Goal: Task Accomplishment & Management: Complete application form

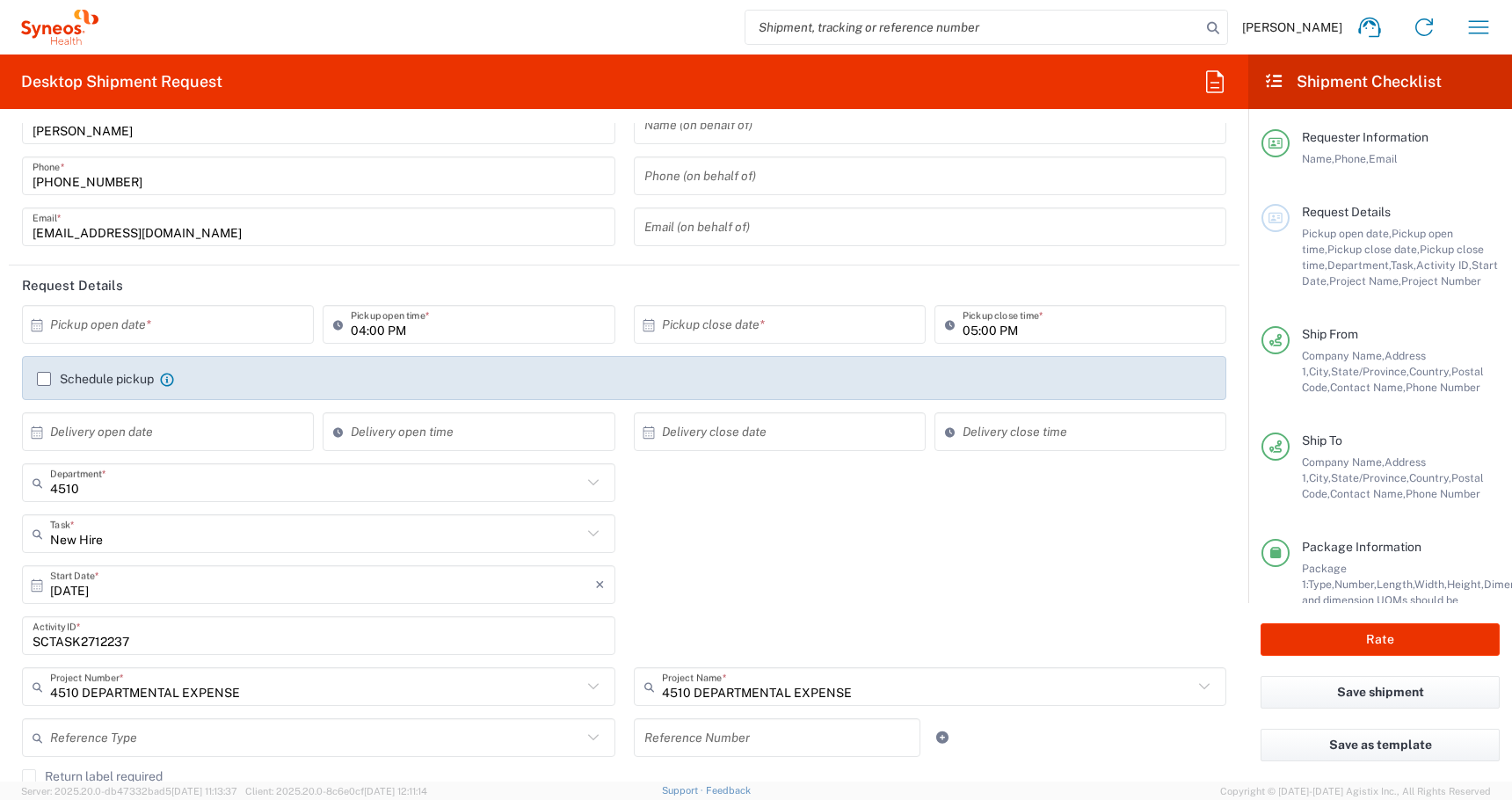
scroll to position [73, 0]
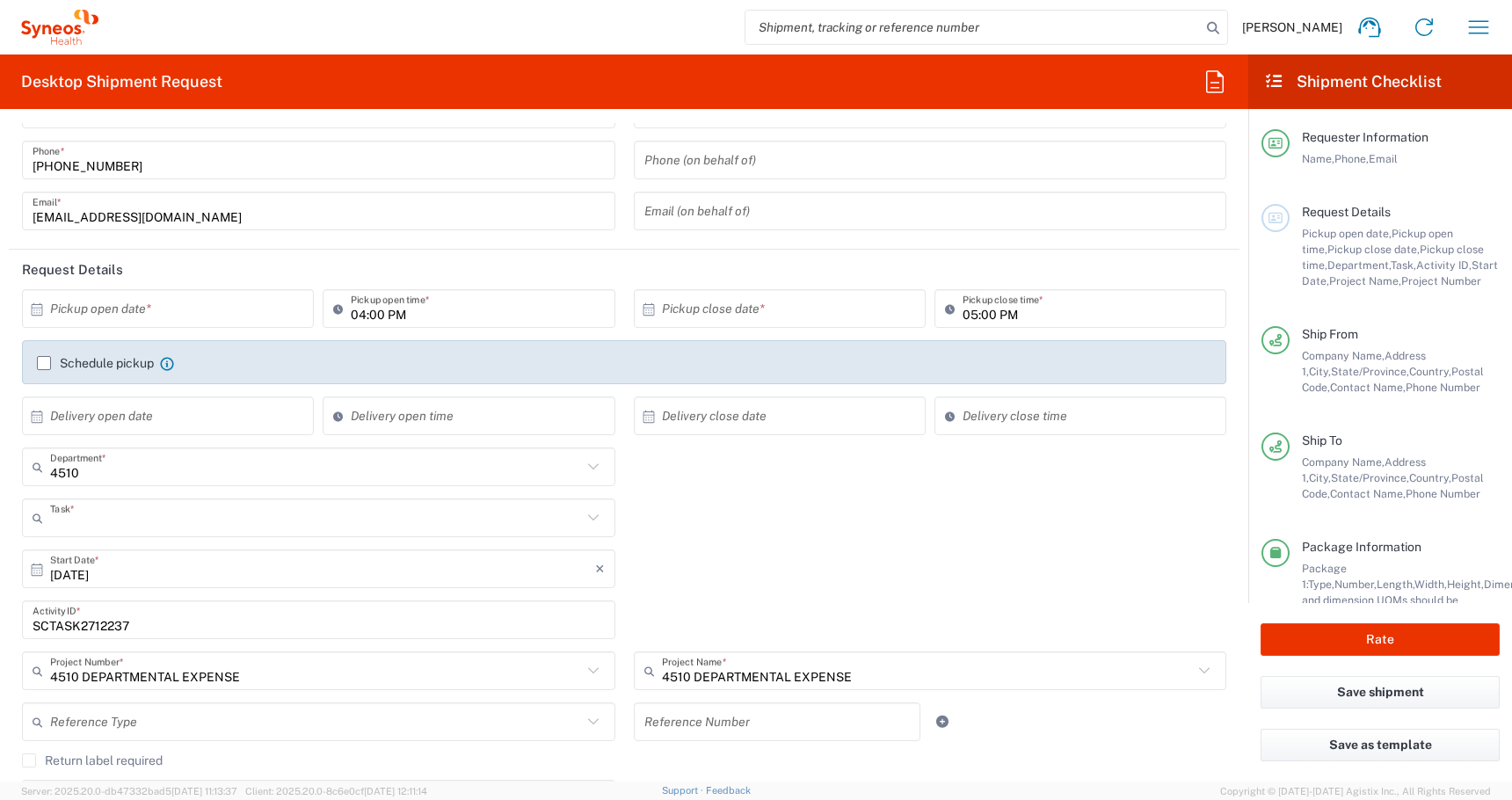
click at [124, 529] on input "text" at bounding box center [316, 519] width 532 height 31
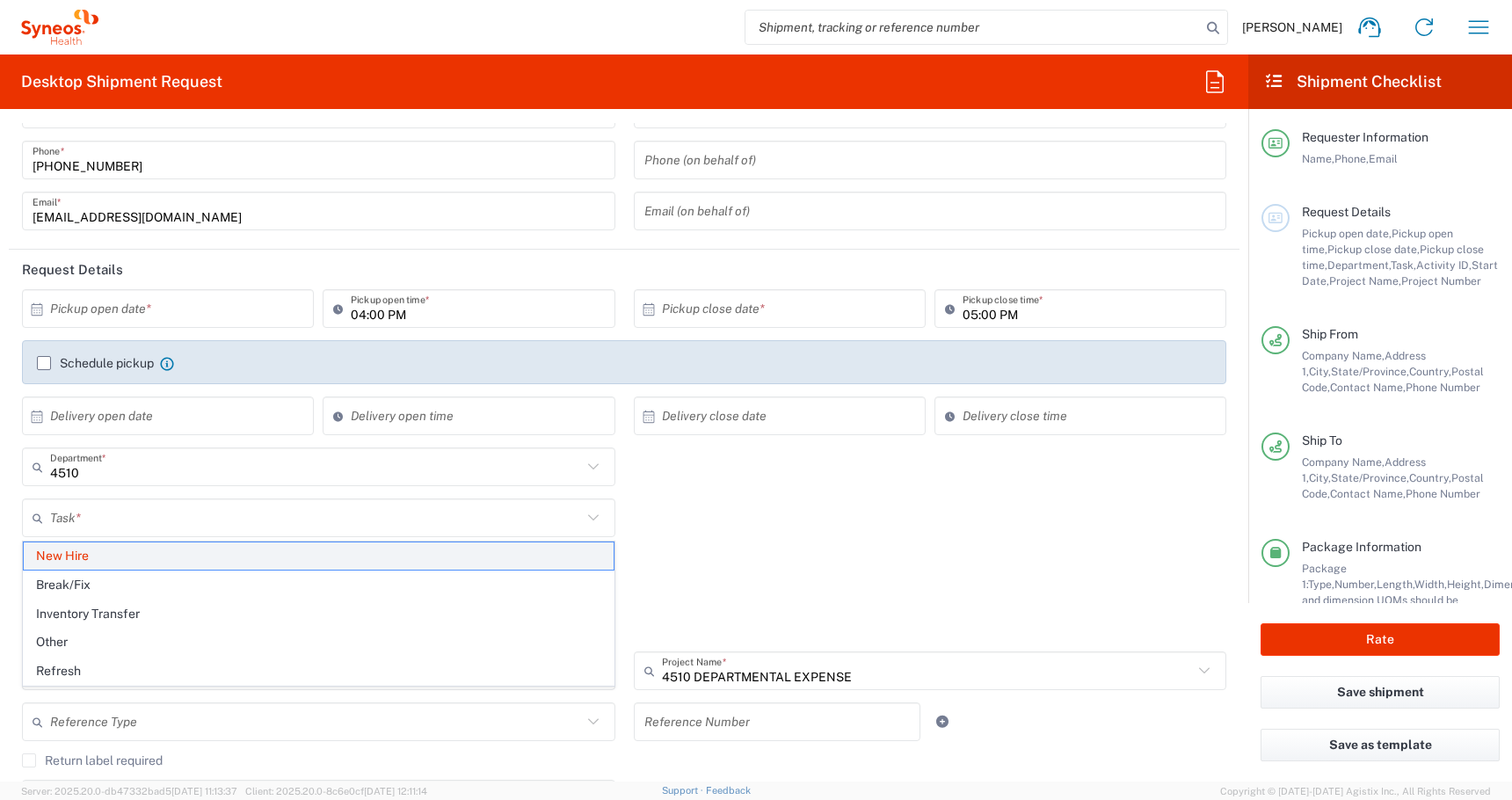
click at [104, 566] on span "New Hire" at bounding box center [319, 556] width 590 height 27
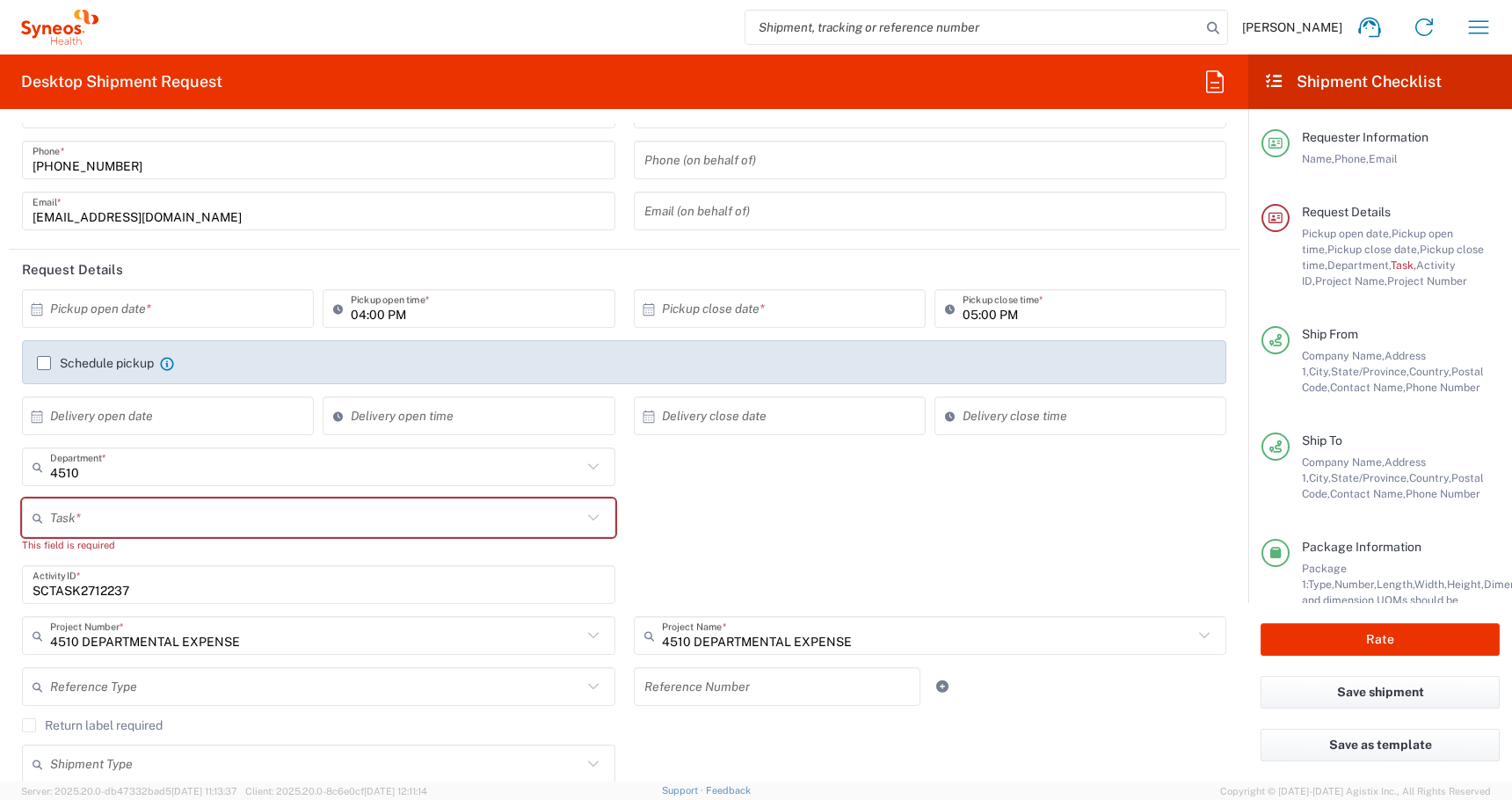
click at [88, 520] on input "text" at bounding box center [316, 519] width 532 height 31
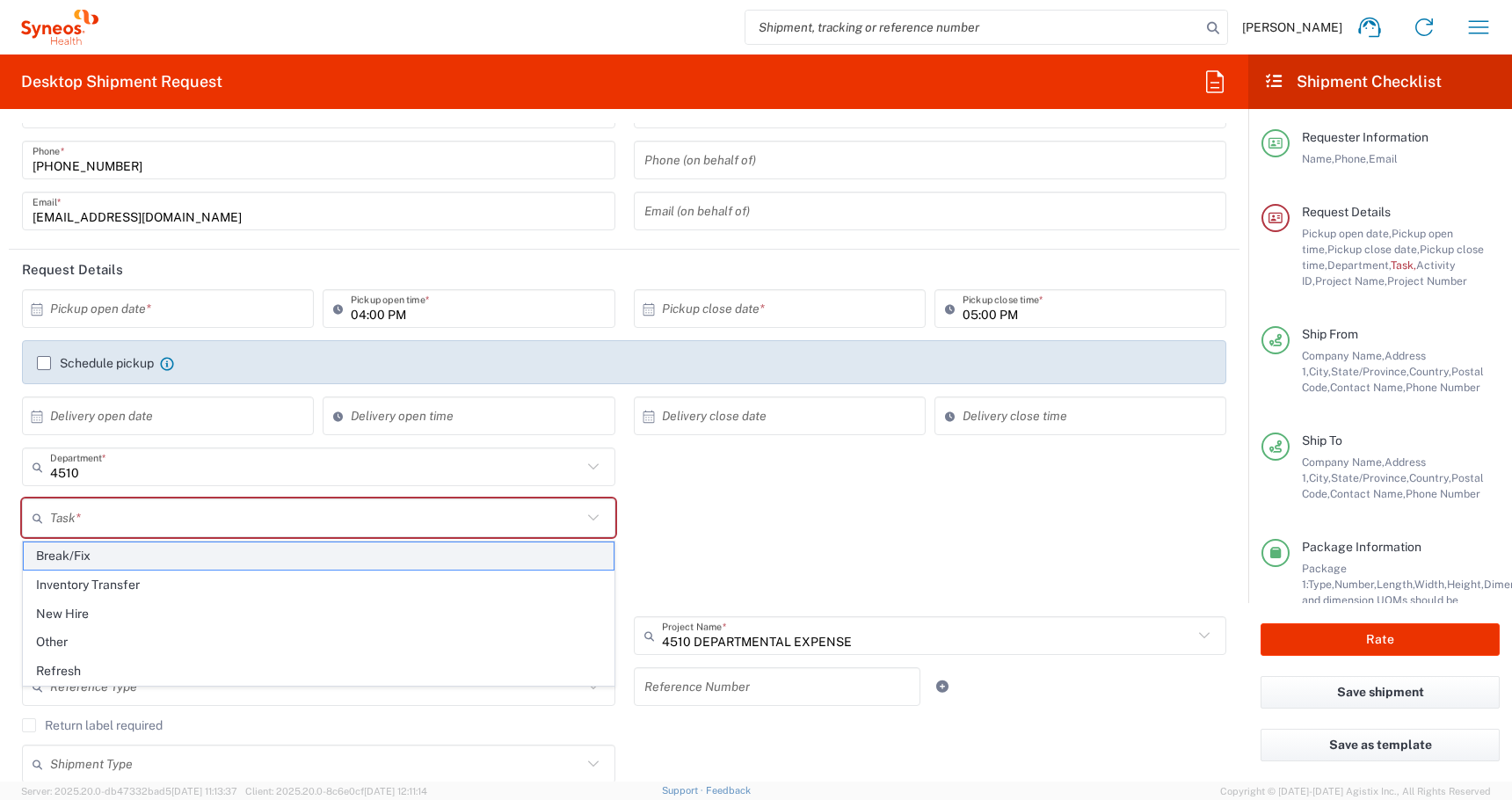
click at [80, 550] on span "Break/Fix" at bounding box center [319, 556] width 590 height 27
type input "Break/Fix"
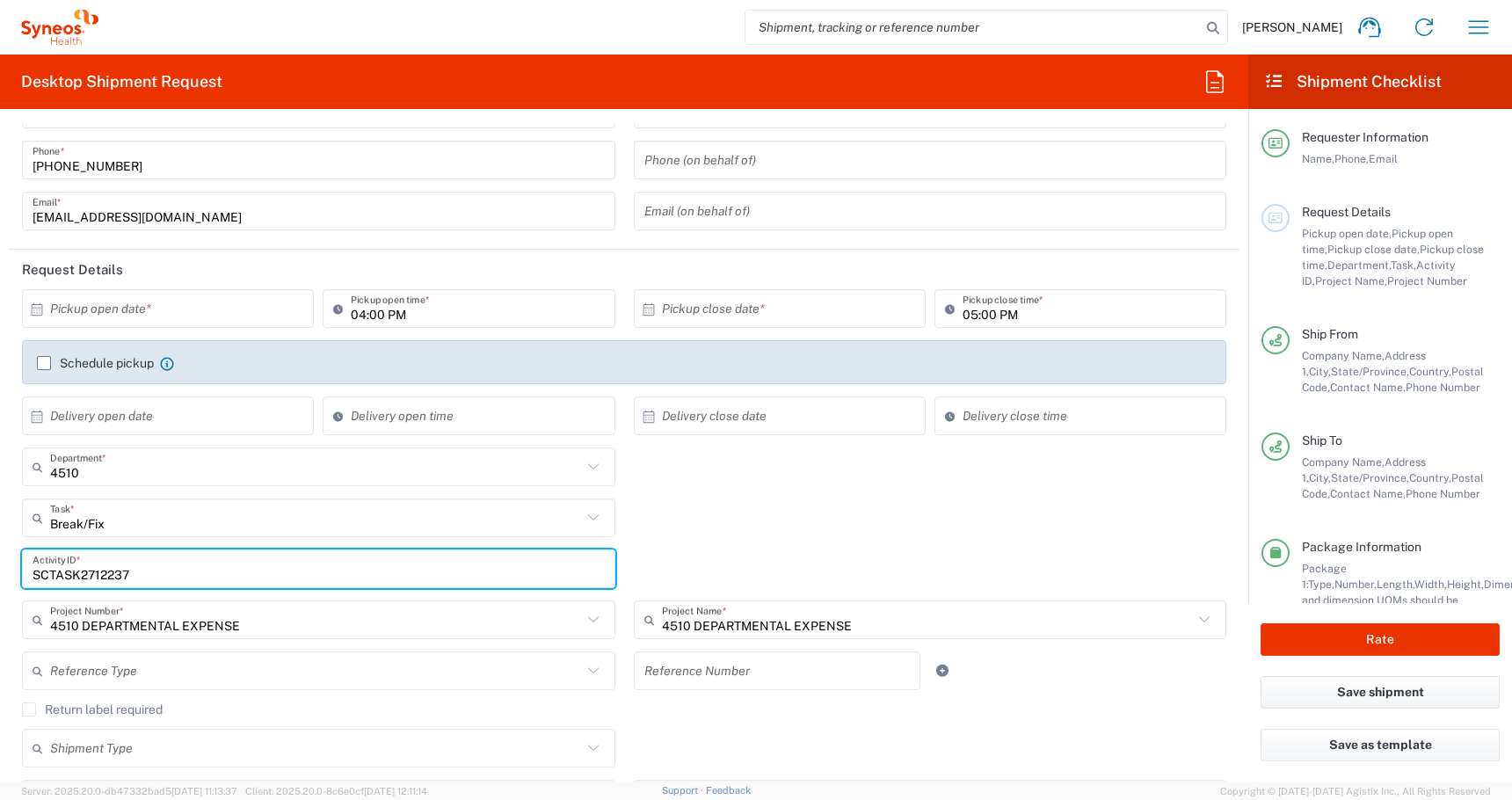
drag, startPoint x: 155, startPoint y: 580, endPoint x: -4, endPoint y: 561, distance: 160.1
click at [0, 561] on html "Atilla Mustafa Home Shipment estimator Shipment tracking Desktop shipment reque…" at bounding box center [756, 400] width 1512 height 800
paste input "2 N 6th Pl Apt. 2C"
type input "2 N 6th Pl Apt. 2C"
drag, startPoint x: 159, startPoint y: 580, endPoint x: 0, endPoint y: 576, distance: 159.1
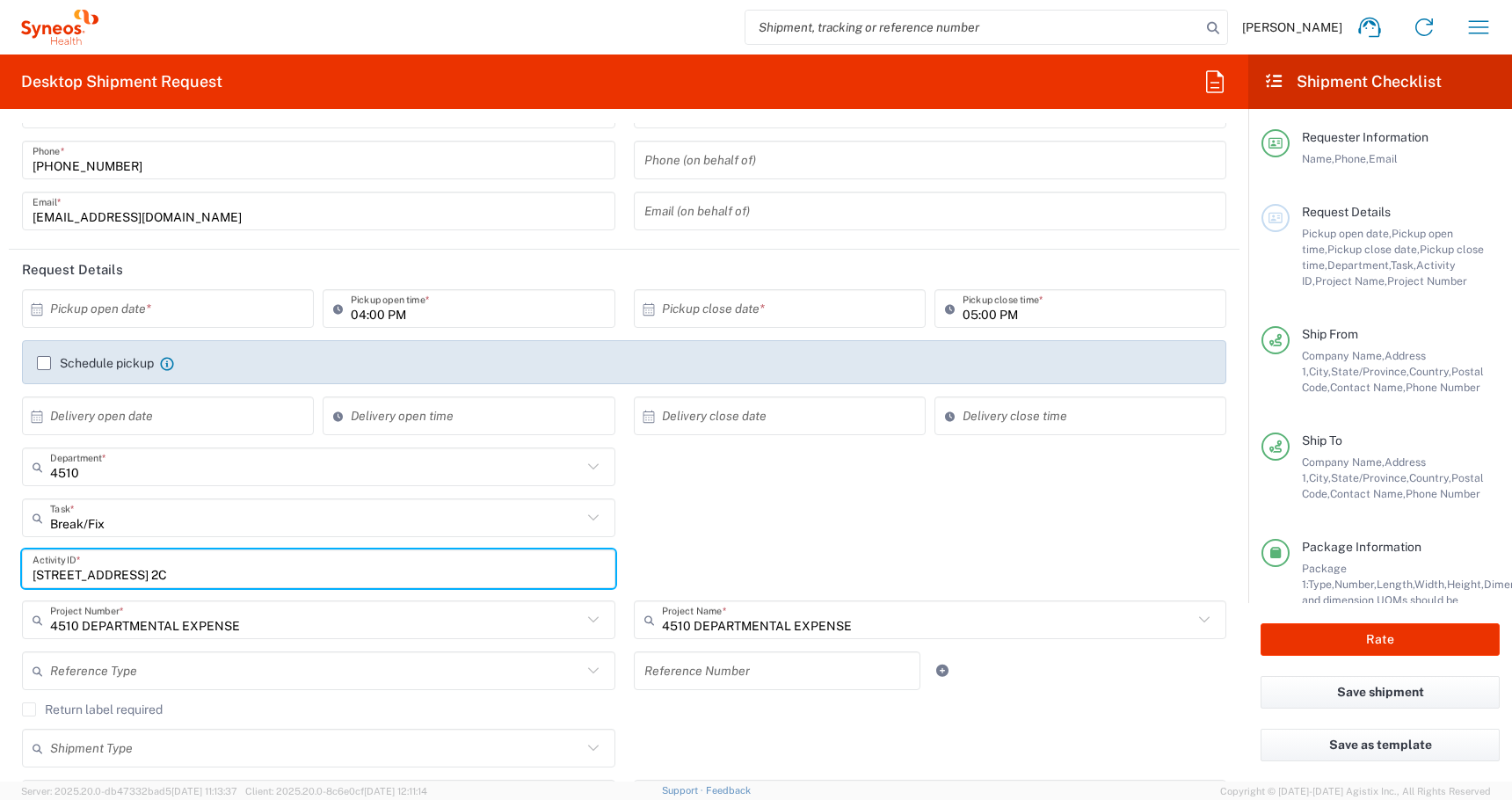
click at [0, 576] on html "Atilla Mustafa Home Shipment estimator Shipment tracking Desktop shipment reque…" at bounding box center [756, 400] width 1512 height 800
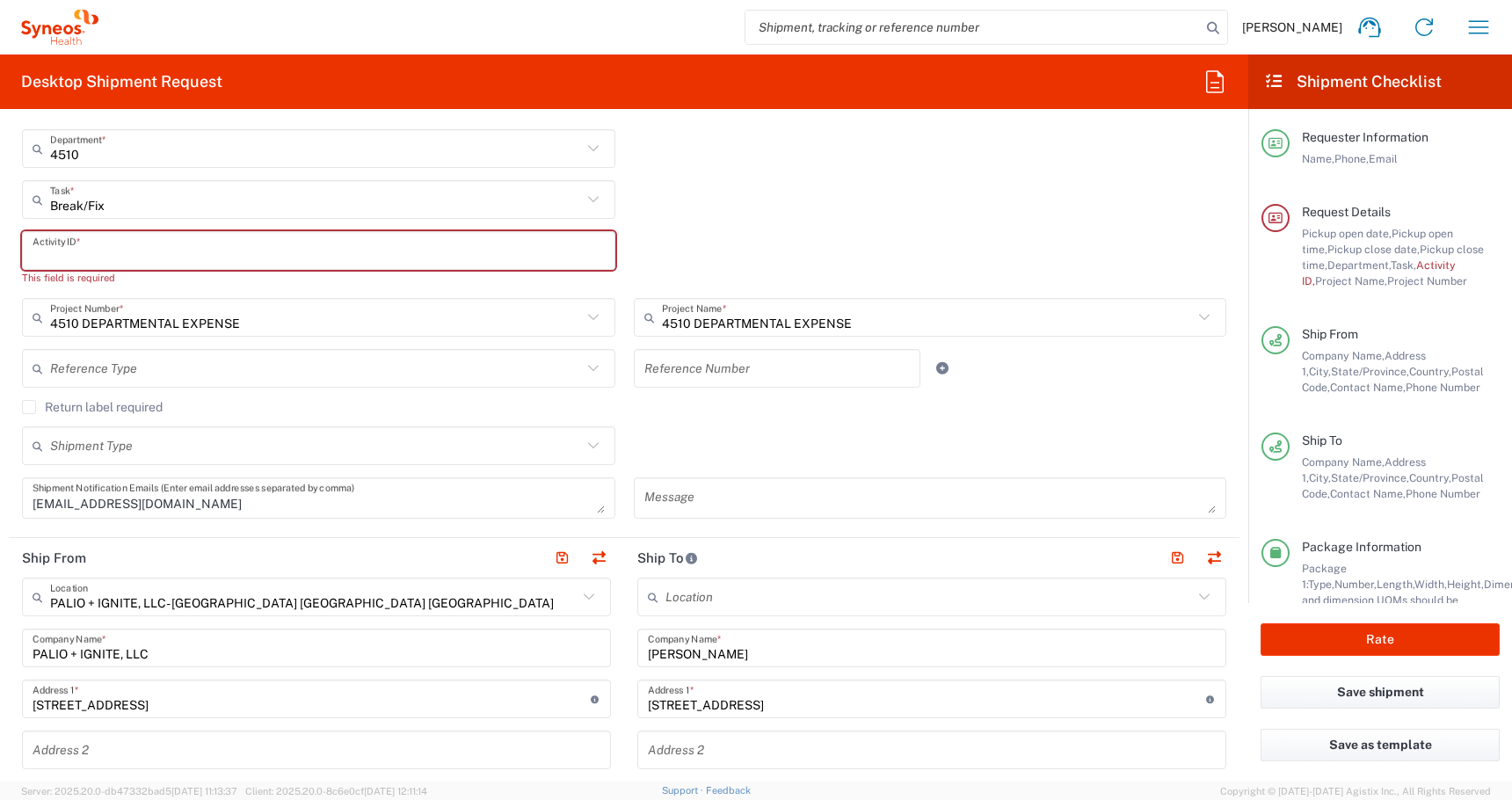
scroll to position [395, 0]
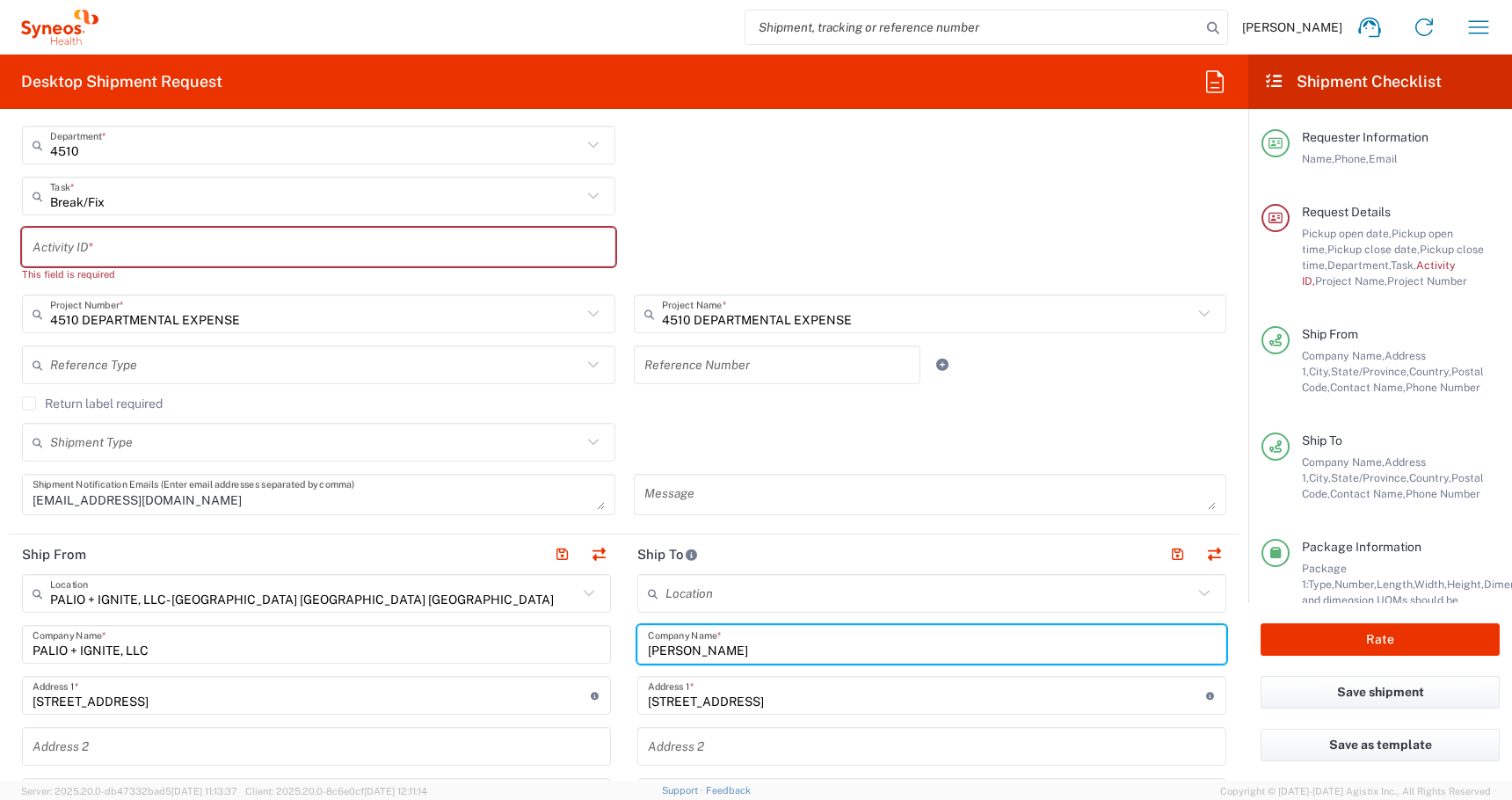
drag, startPoint x: 742, startPoint y: 652, endPoint x: 600, endPoint y: 652, distance: 142.0
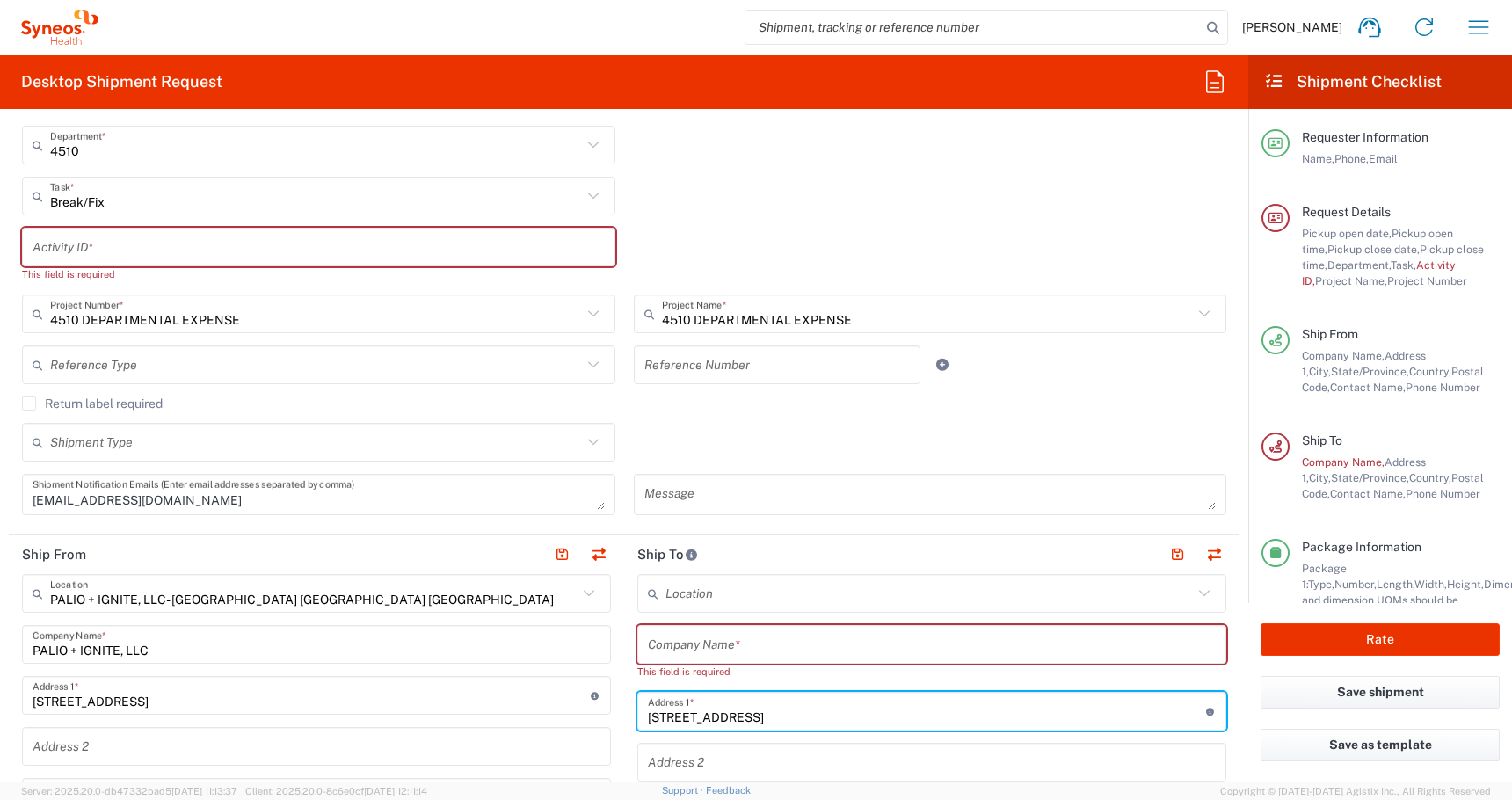
drag, startPoint x: 726, startPoint y: 703, endPoint x: 564, endPoint y: 702, distance: 162.0
drag, startPoint x: 737, startPoint y: 718, endPoint x: 463, endPoint y: 685, distance: 276.0
paste input "2 N 6th Pl Apt. 2C"
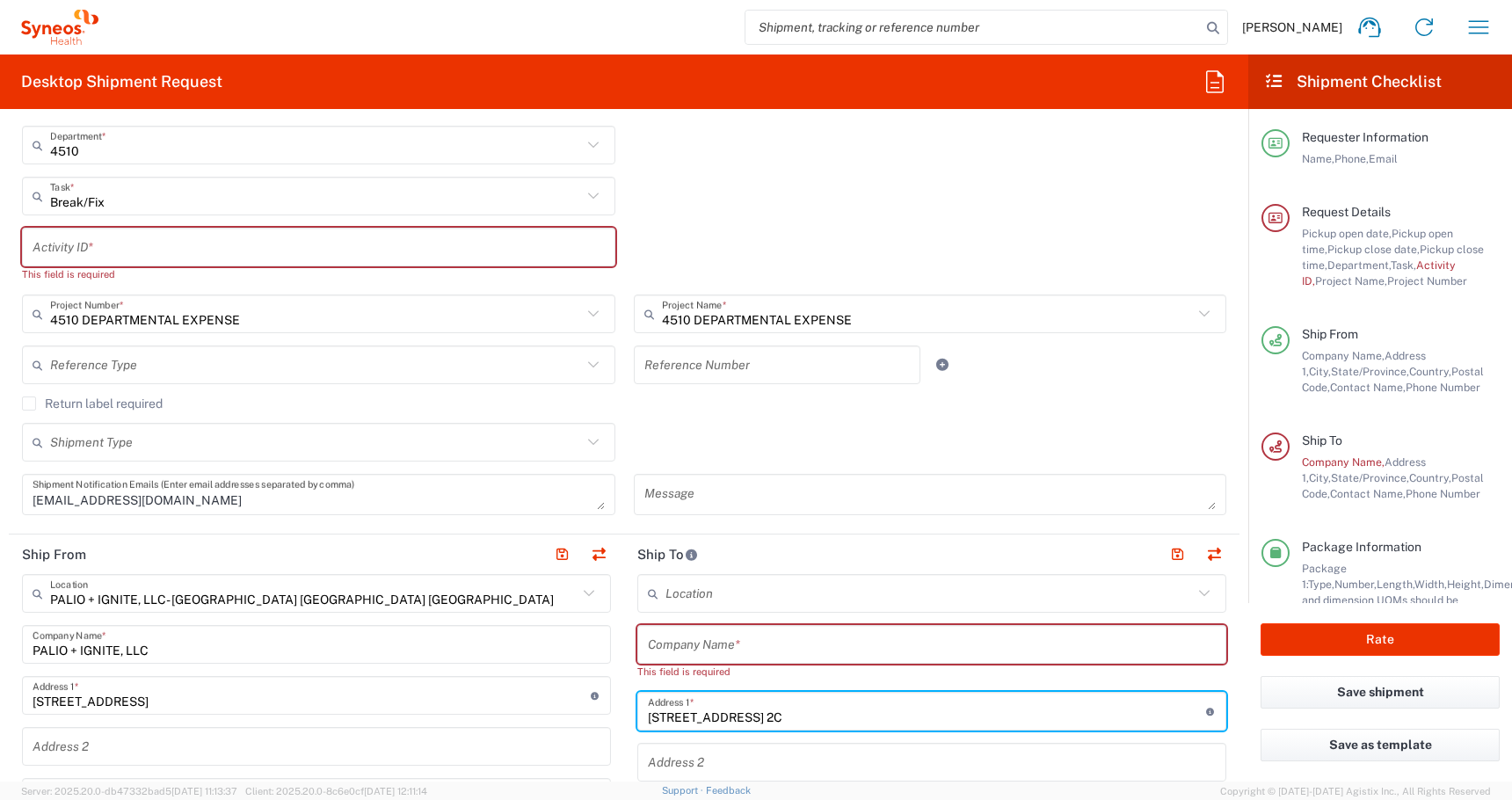
click at [753, 720] on input "2 N 6th Pl Apt. 2C" at bounding box center [927, 712] width 558 height 31
click at [779, 724] on input "2 N 6th Pl Apt. 2C" at bounding box center [927, 712] width 558 height 31
drag, startPoint x: 762, startPoint y: 718, endPoint x: 706, endPoint y: 718, distance: 56.0
click at [706, 718] on input "2 N 6th Pl Apt. 2C" at bounding box center [927, 712] width 558 height 31
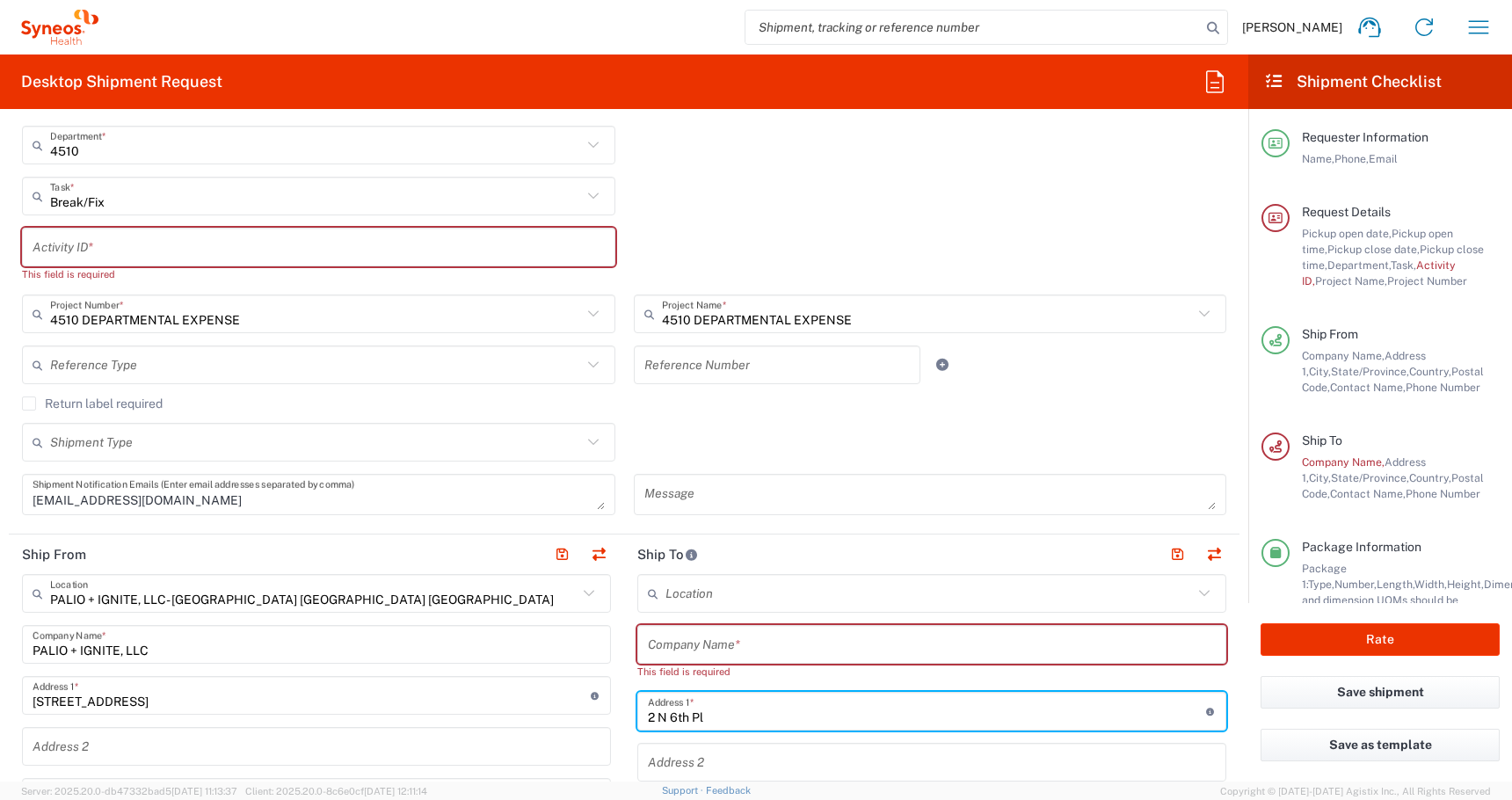
type input "2 N 6th Pl"
click at [713, 763] on input "text" at bounding box center [932, 762] width 568 height 31
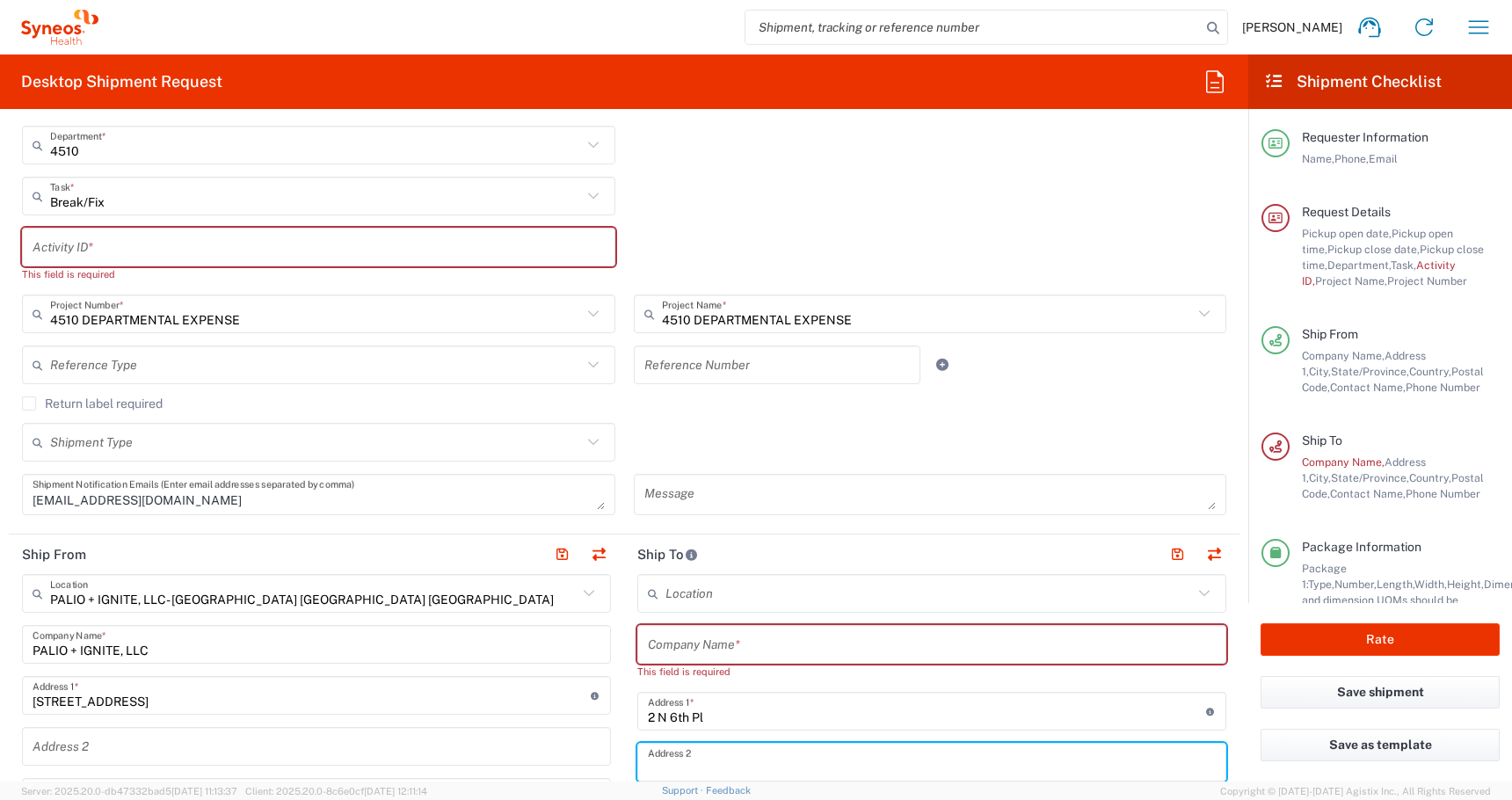
paste input "Apt. 2C"
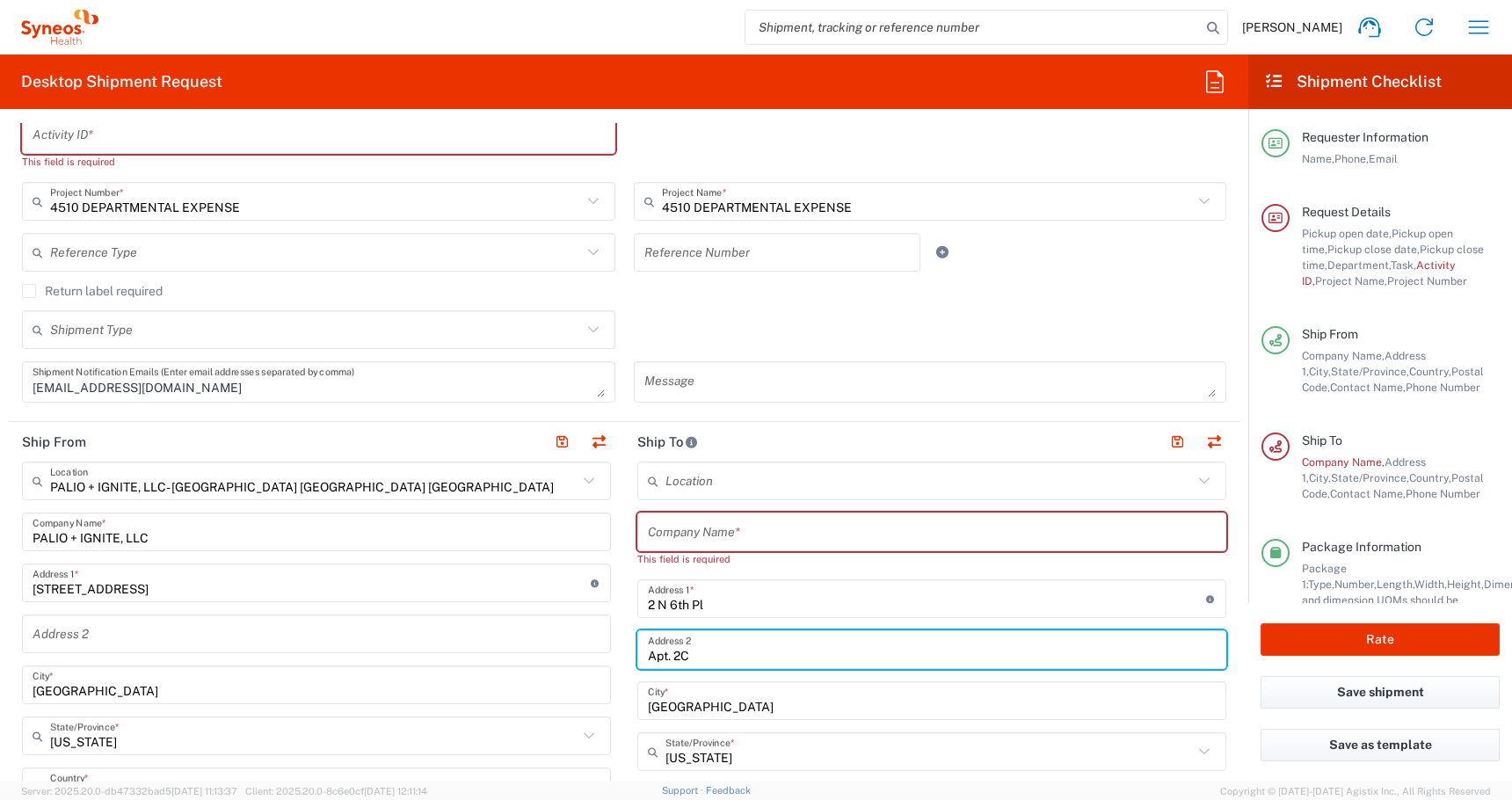
scroll to position [519, 0]
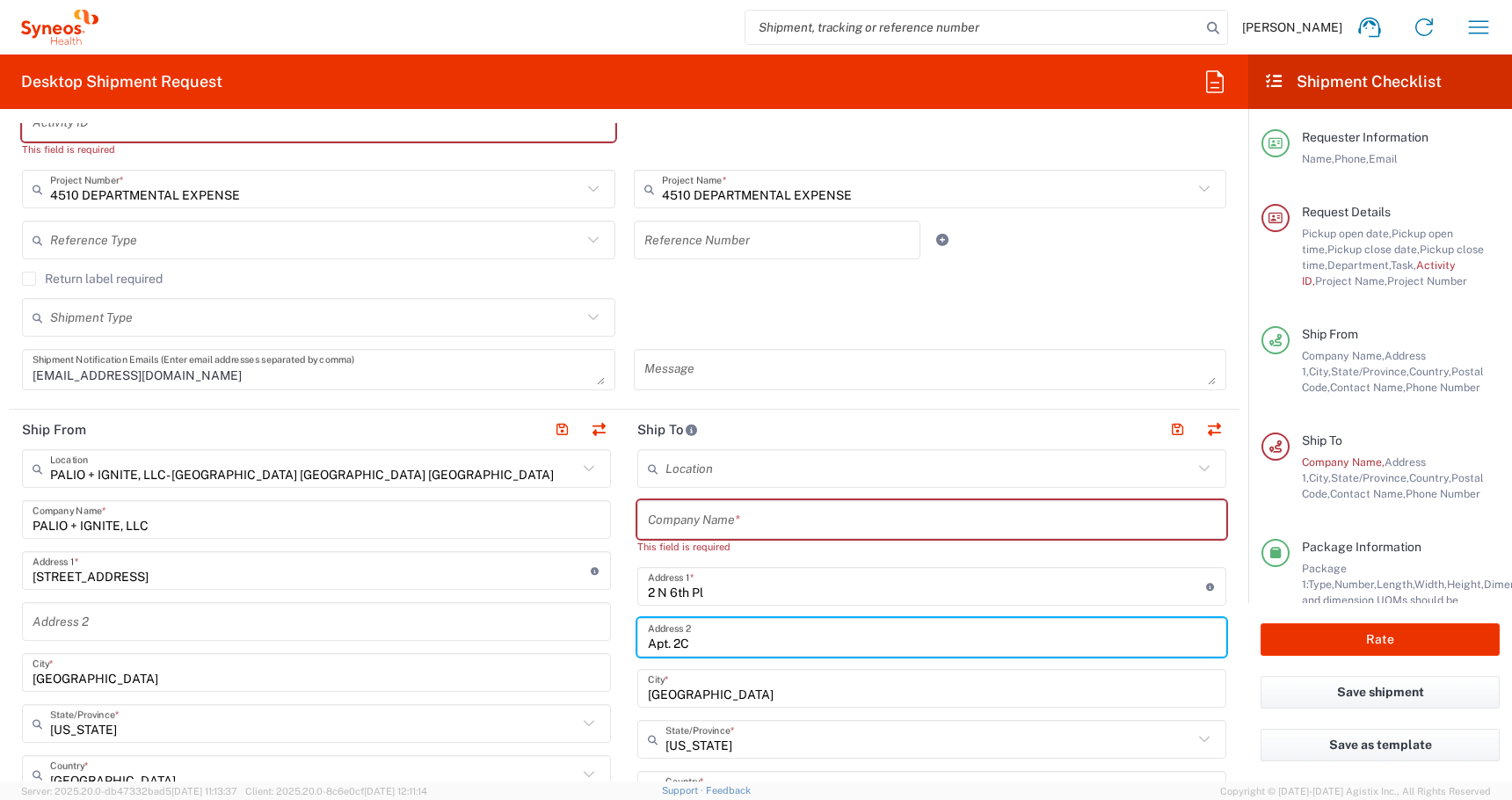
type input "Apt. 2C"
click at [664, 517] on input "text" at bounding box center [932, 520] width 568 height 31
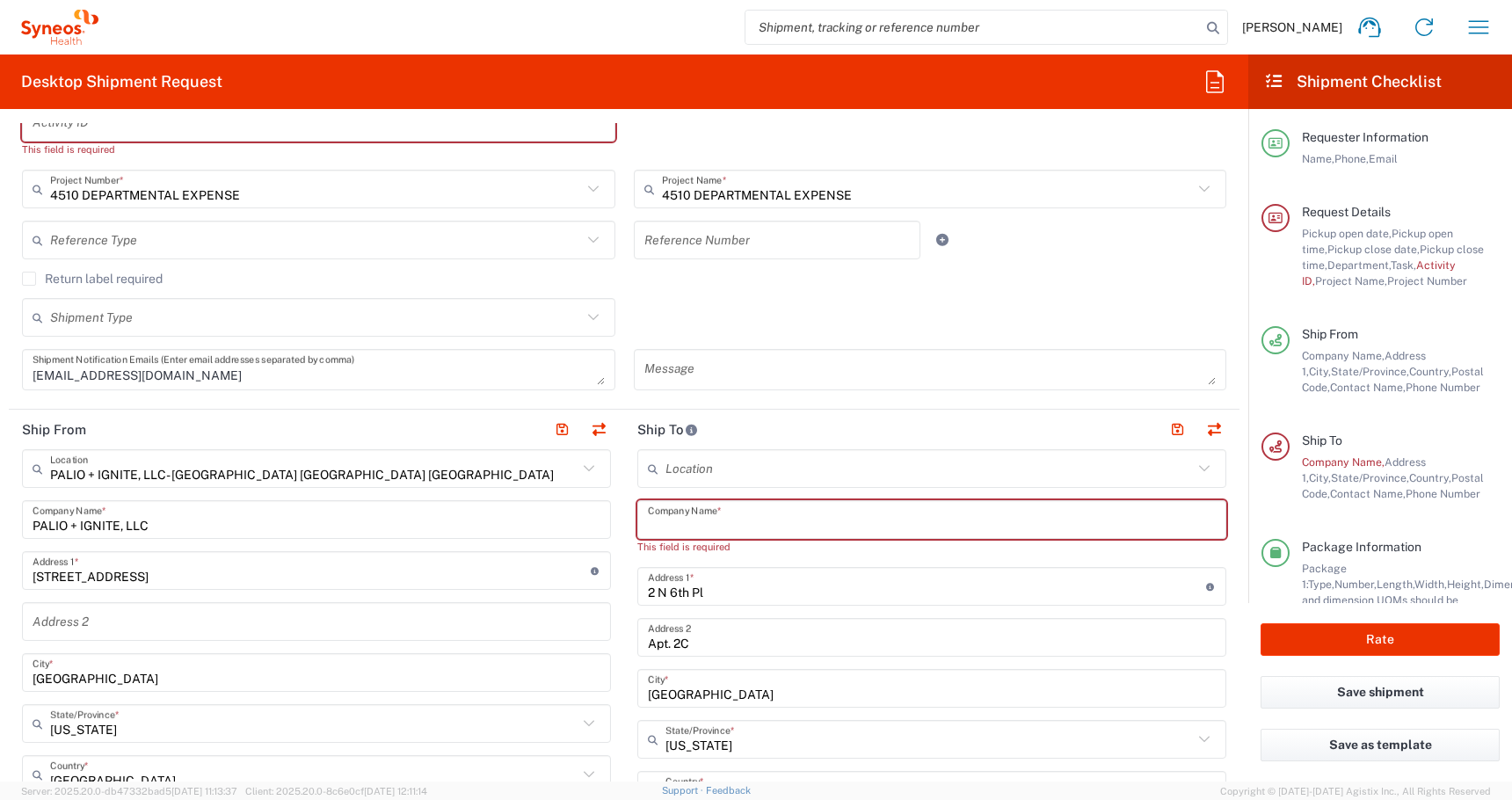
paste input "Richter, Kaitlin"
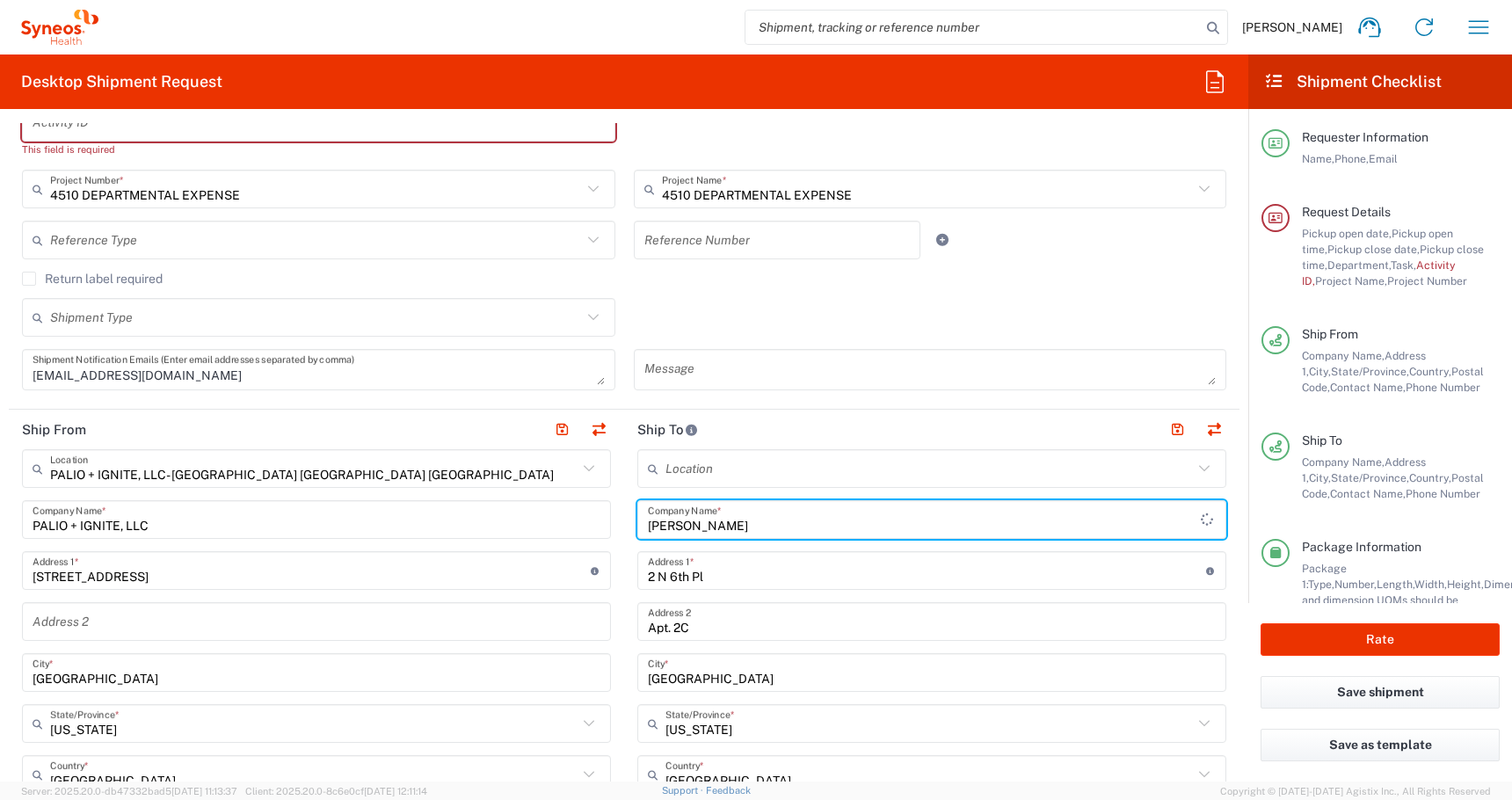
type input "Richter, Kaitlin"
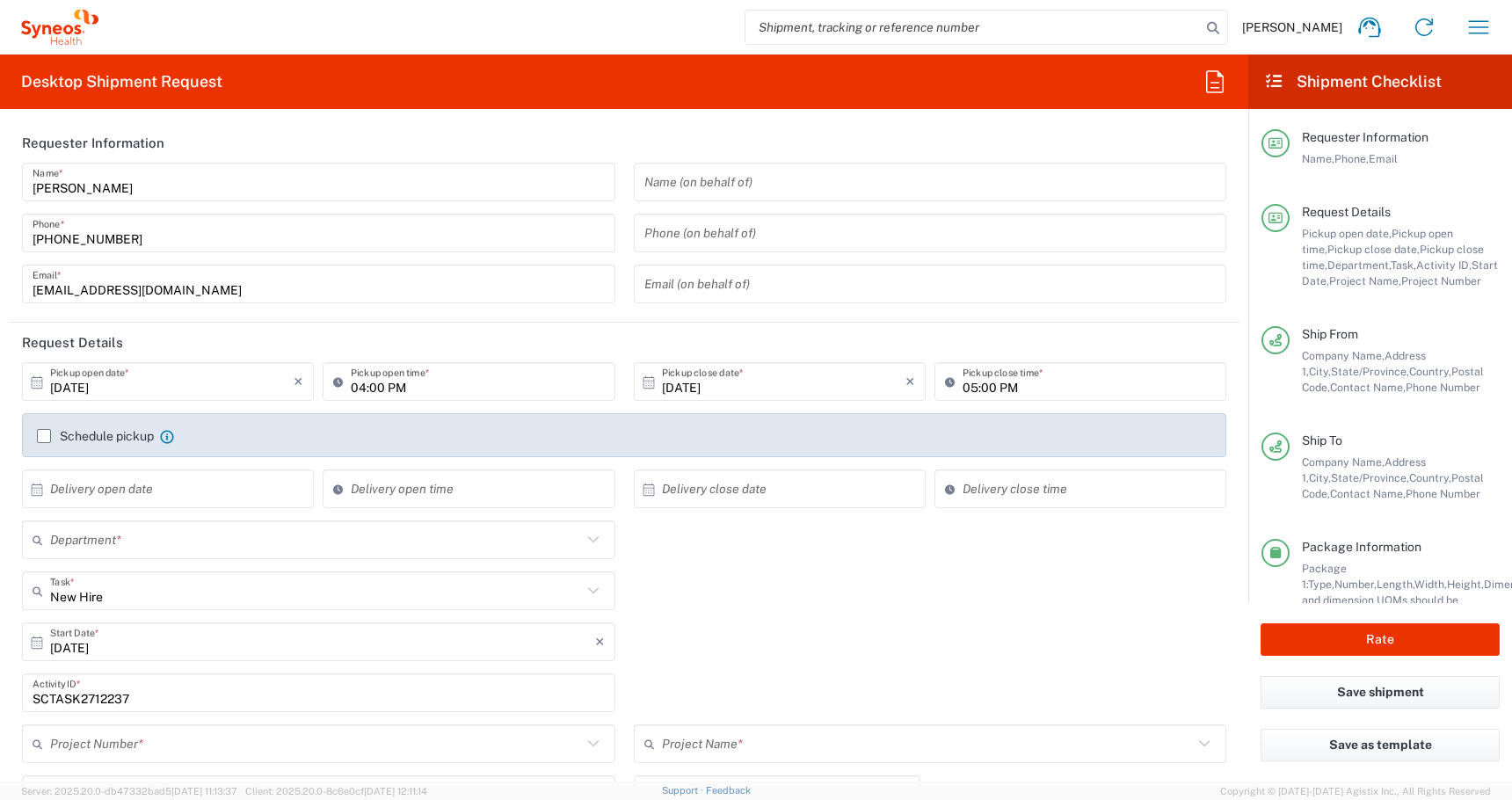
type input "Residential/Home"
type input "[GEOGRAPHIC_DATA]"
type input "[US_STATE]"
type input "Business (General)"
type input "USD"
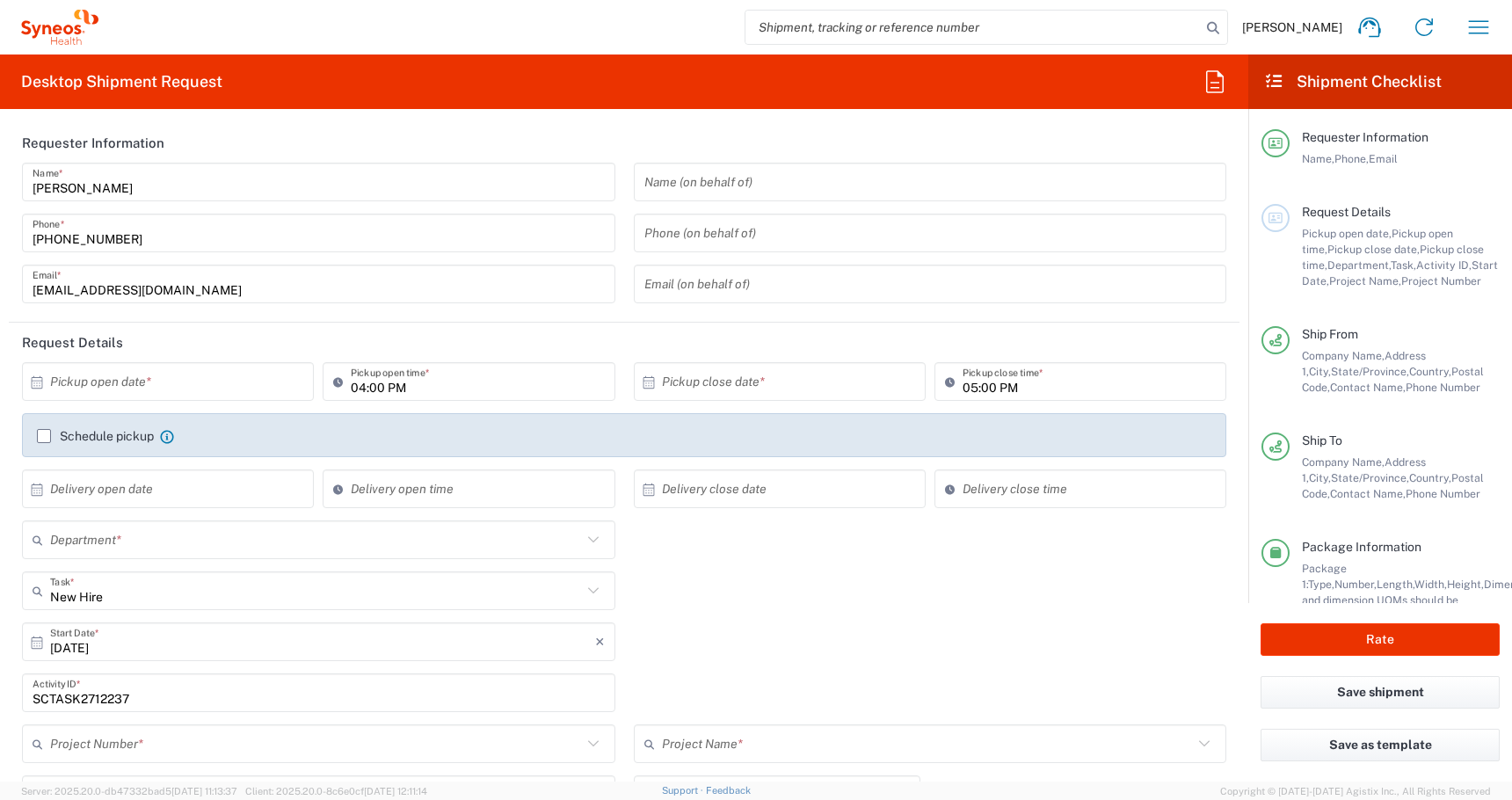
type input "4510 DEPARTMENTAL EXPENSE"
type input "[US_STATE]"
type input "[GEOGRAPHIC_DATA]"
type input "Medium Box"
type input "PALIO + IGNITE, LLC- [GEOGRAPHIC_DATA] [GEOGRAPHIC_DATA] [GEOGRAPHIC_DATA]"
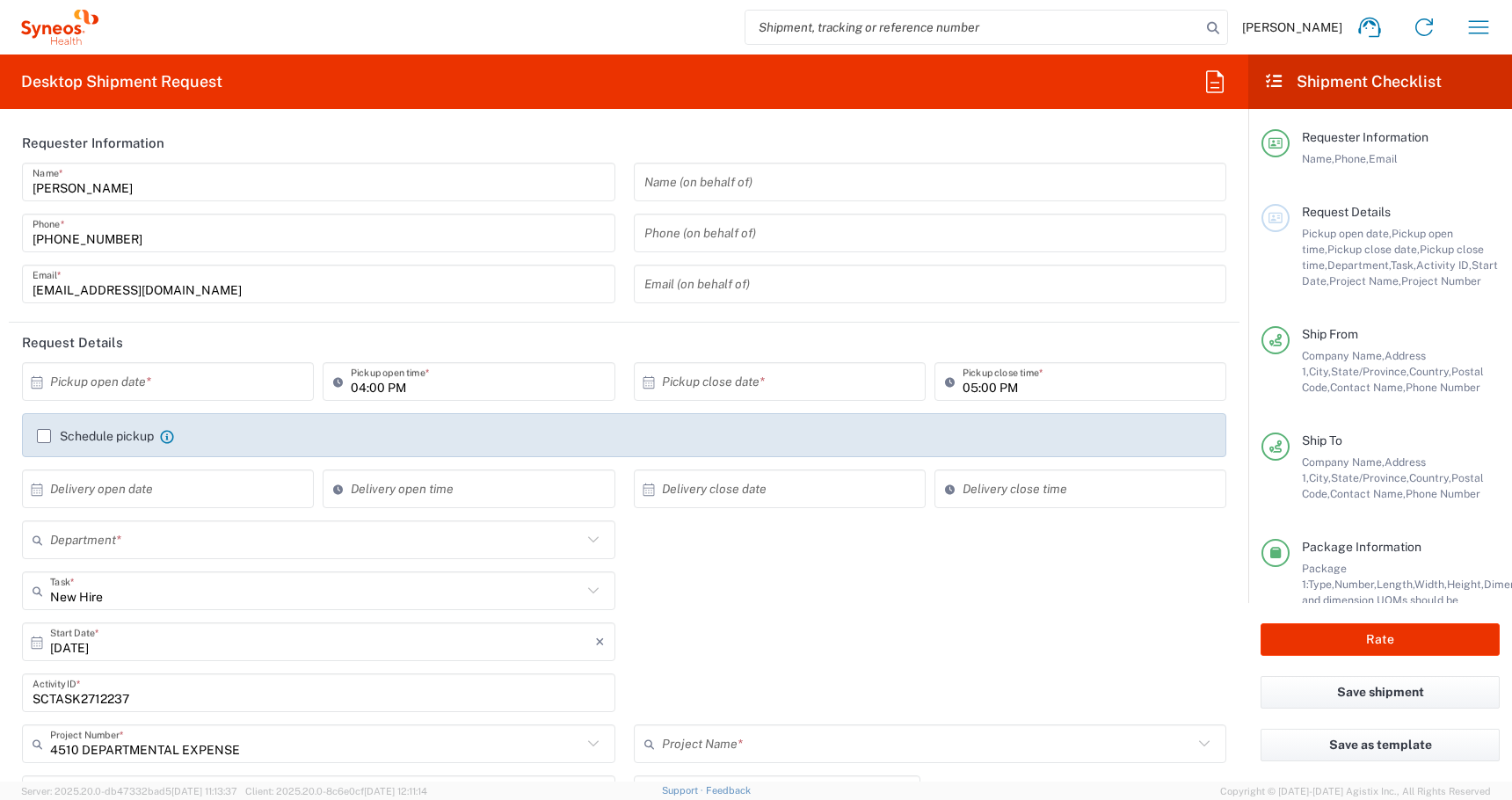
type input "4510 DEPARTMENTAL EXPENSE"
type input "4510"
click at [112, 596] on input "text" at bounding box center [316, 591] width 532 height 31
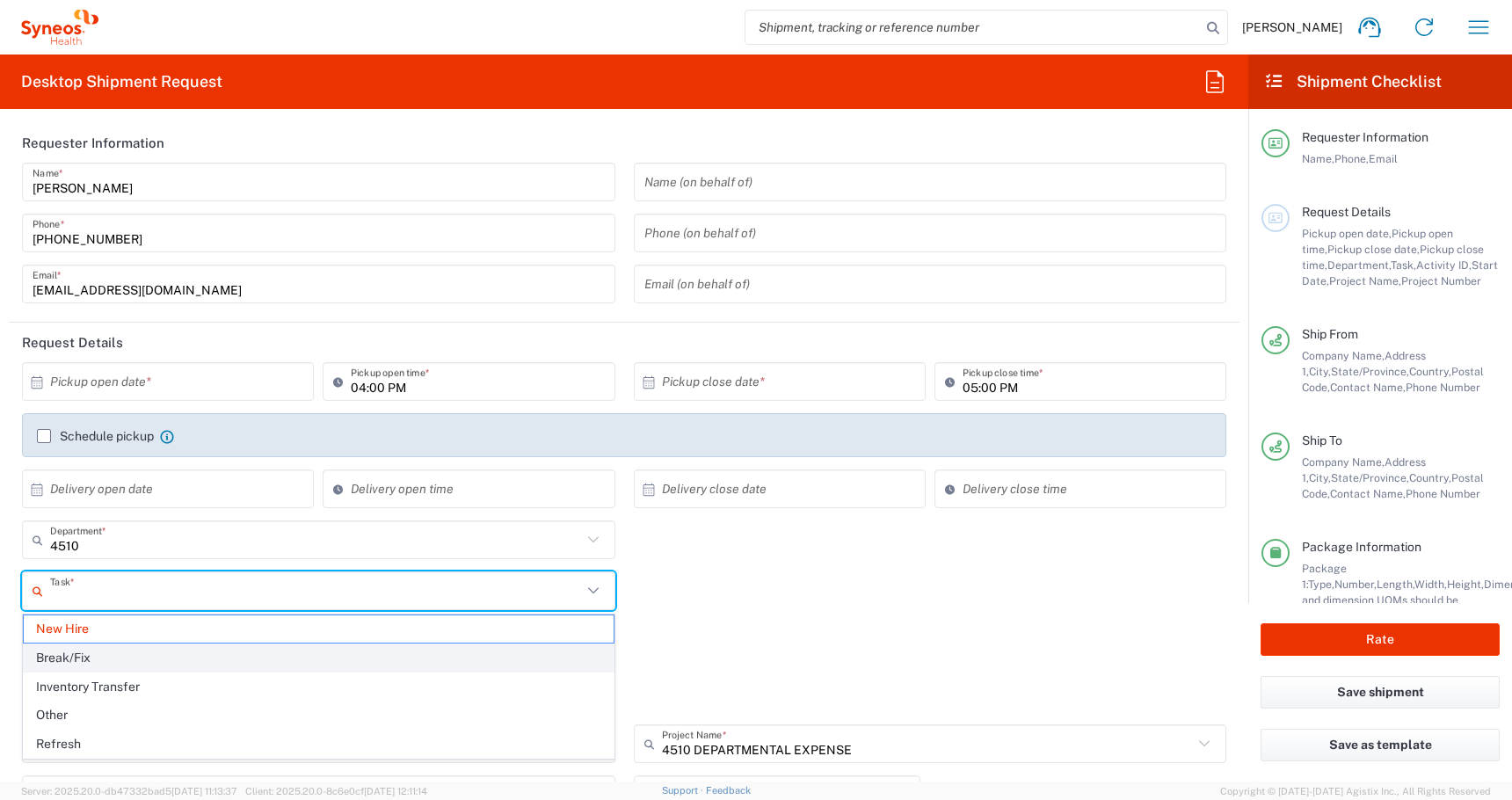
click at [149, 649] on span "Break/Fix" at bounding box center [319, 658] width 590 height 27
type input "Break/Fix"
